Goal: Task Accomplishment & Management: Manage account settings

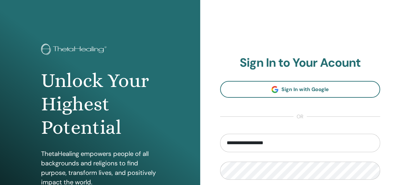
type input "**********"
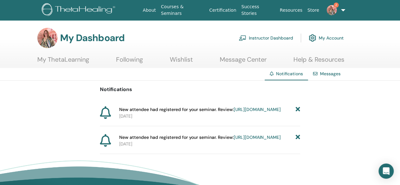
click at [273, 36] on link "Instructor Dashboard" at bounding box center [266, 38] width 54 height 14
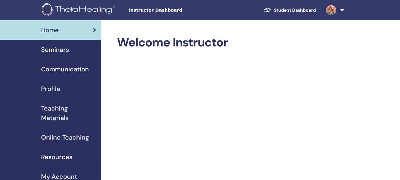
click at [61, 49] on span "Seminars" at bounding box center [55, 49] width 28 height 9
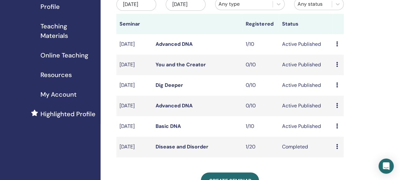
scroll to position [83, 1]
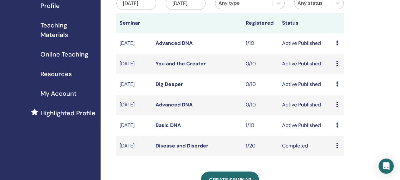
click at [172, 129] on link "Basic DNA" at bounding box center [167, 125] width 25 height 7
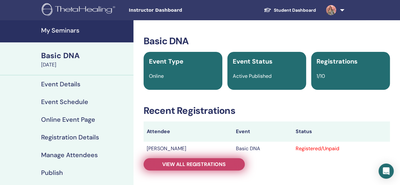
click at [215, 162] on span "View all registrations" at bounding box center [193, 164] width 63 height 7
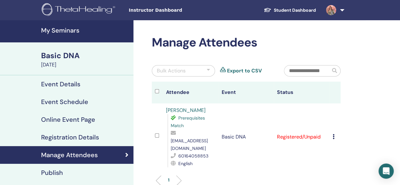
click at [331, 131] on td "Cancel Registration Do not auto-certify Mark as Paid Mark as Unpaid Mark as Abs…" at bounding box center [334, 136] width 11 height 67
click at [332, 133] on td "Cancel Registration Do not auto-certify Mark as Paid Mark as Unpaid Mark as Abs…" at bounding box center [334, 136] width 11 height 67
click at [309, 131] on td "Registered/Unpaid" at bounding box center [302, 136] width 56 height 67
click at [334, 134] on icon at bounding box center [333, 136] width 2 height 5
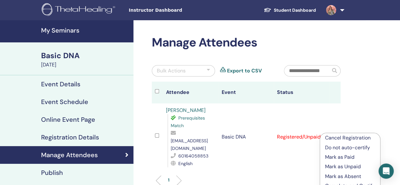
click at [334, 133] on li "Cancel Registration" at bounding box center [350, 137] width 60 height 9
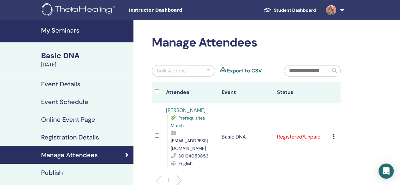
click at [334, 134] on icon at bounding box center [333, 136] width 2 height 5
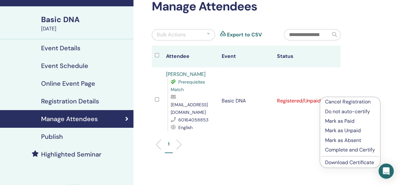
scroll to position [36, 0]
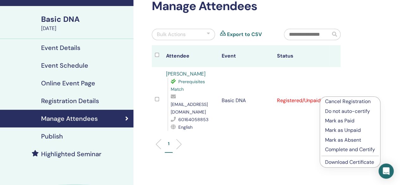
click at [339, 121] on p "Mark as Paid" at bounding box center [350, 121] width 50 height 8
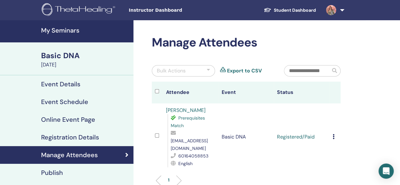
click at [48, 83] on h4 "Event Details" at bounding box center [60, 84] width 39 height 8
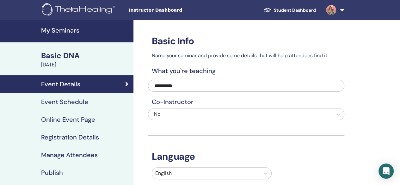
click at [54, 31] on h4 "My Seminars" at bounding box center [85, 31] width 88 height 8
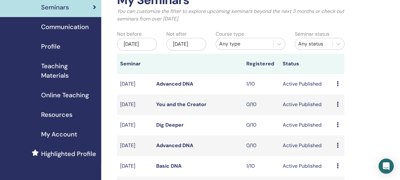
scroll to position [43, 0]
click at [178, 87] on link "Advanced DNA" at bounding box center [174, 83] width 37 height 7
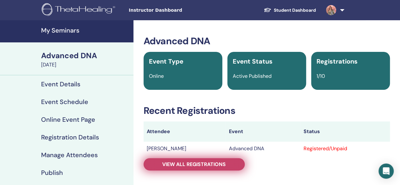
click at [211, 162] on span "View all registrations" at bounding box center [193, 164] width 63 height 7
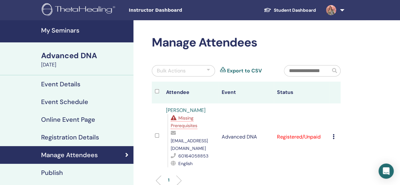
click at [333, 134] on icon at bounding box center [333, 136] width 2 height 5
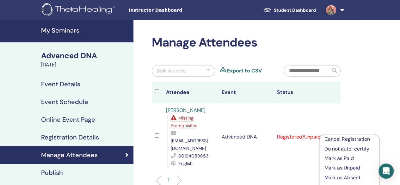
click at [340, 158] on p "Mark as Paid" at bounding box center [349, 158] width 50 height 8
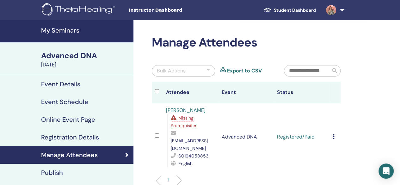
click at [182, 120] on span "Missing Prerequisites" at bounding box center [184, 121] width 27 height 13
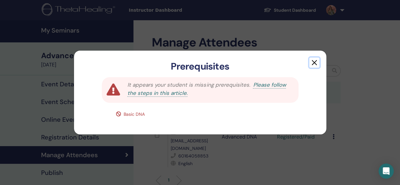
click at [317, 64] on button "button" at bounding box center [314, 62] width 10 height 10
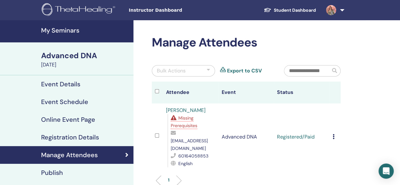
click at [71, 27] on h4 "My Seminars" at bounding box center [85, 31] width 88 height 8
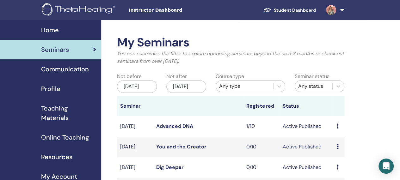
click at [56, 106] on span "Teaching Materials" at bounding box center [68, 113] width 55 height 19
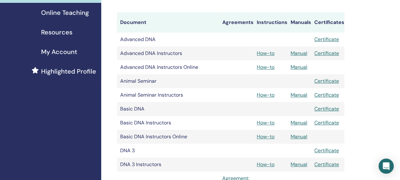
scroll to position [124, 0]
click at [295, 135] on link "Manual" at bounding box center [298, 137] width 17 height 7
